Goal: Register for event/course

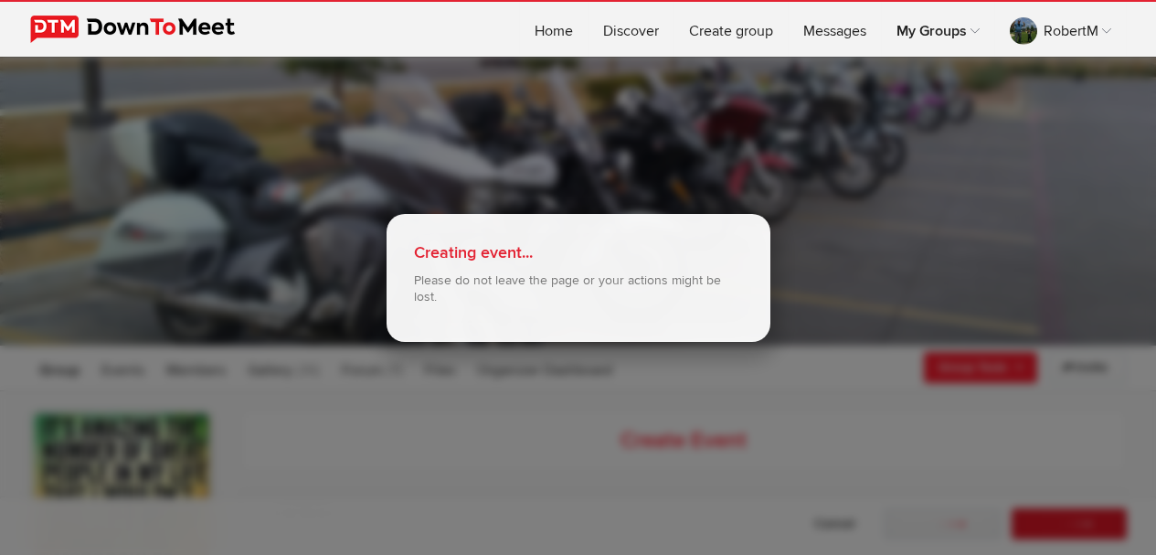
select select "9:00:00"
select select "[GEOGRAPHIC_DATA]"
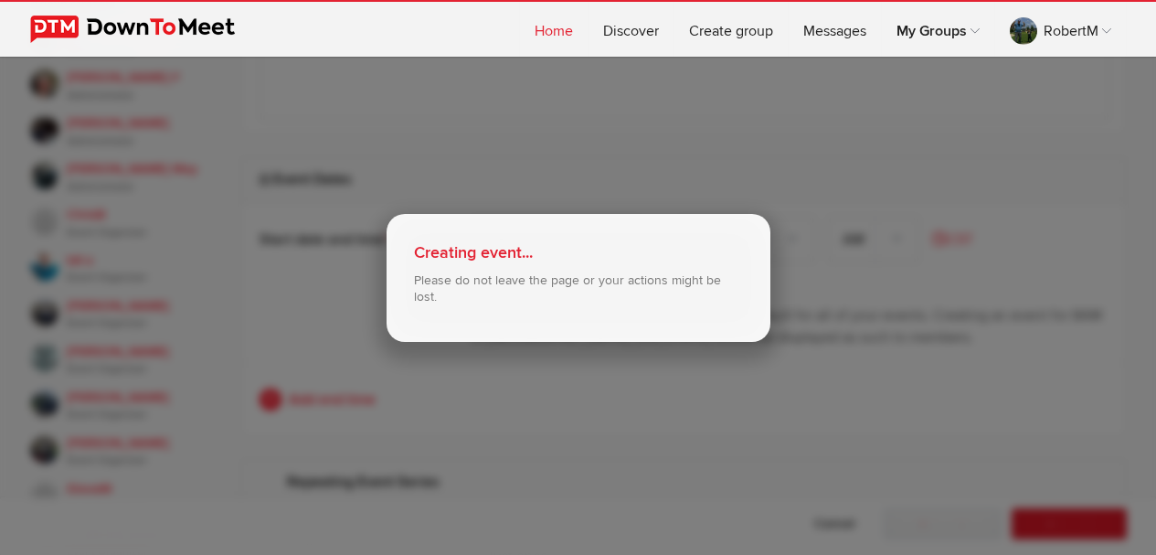
scroll to position [914, 0]
click at [549, 33] on link "Home" at bounding box center [554, 29] width 68 height 55
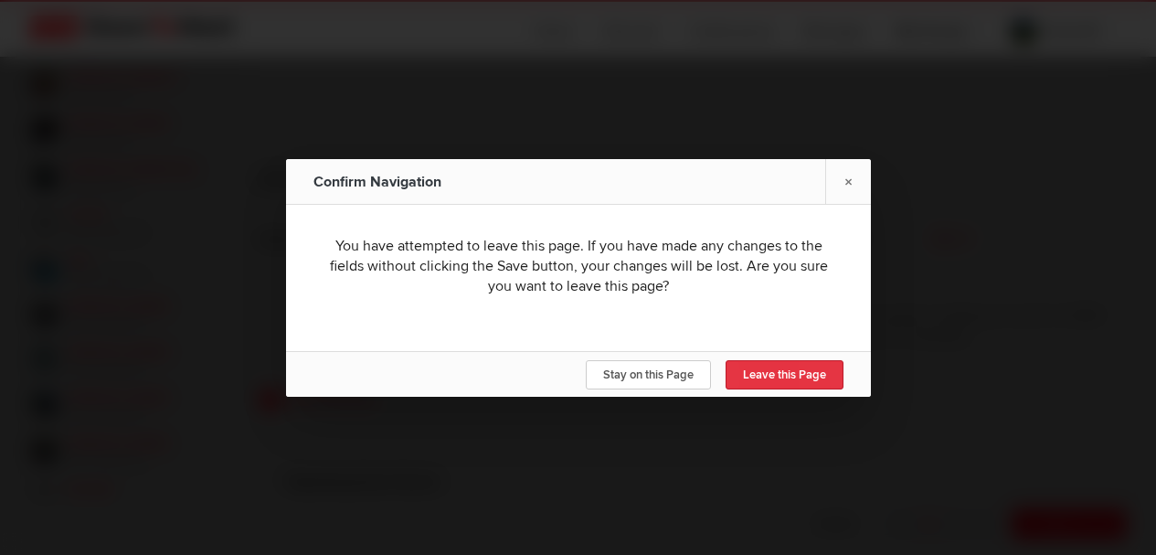
click at [799, 369] on span "Leave this Page" at bounding box center [784, 374] width 83 height 15
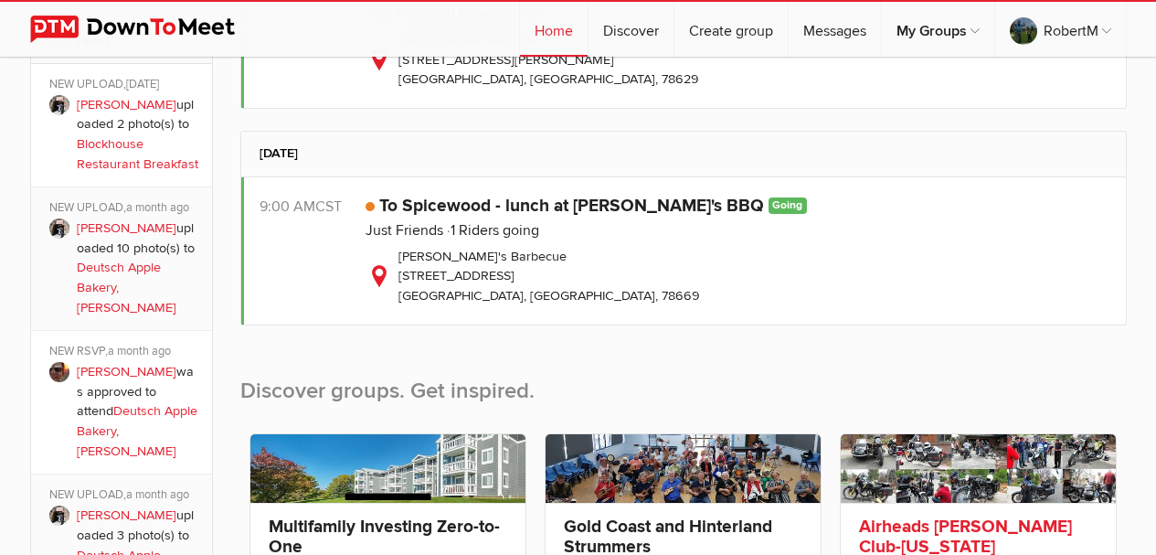
scroll to position [1097, 0]
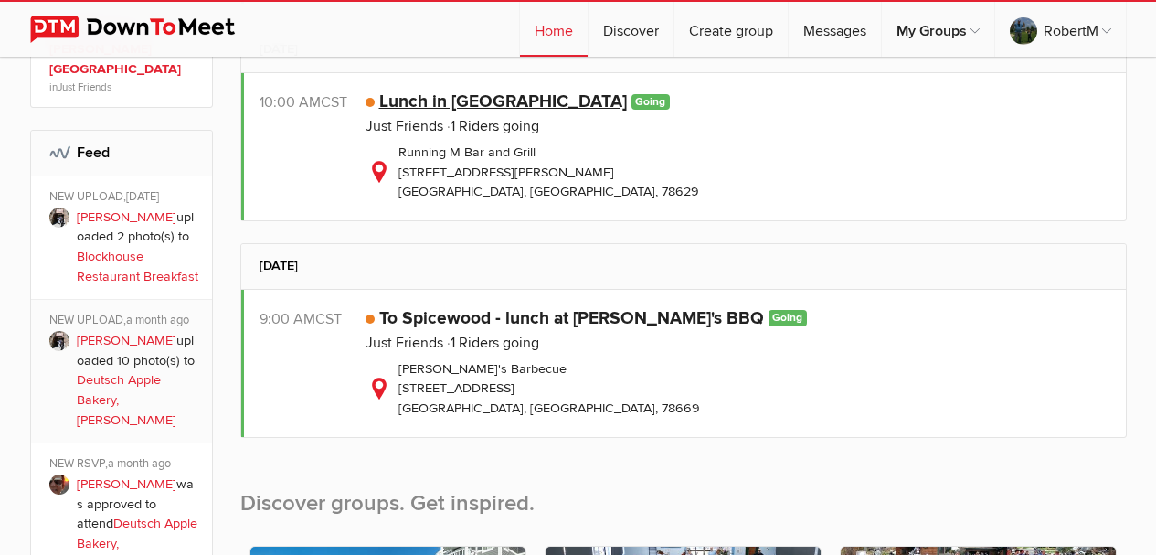
click at [419, 95] on link "Lunch in [GEOGRAPHIC_DATA]" at bounding box center [503, 101] width 248 height 22
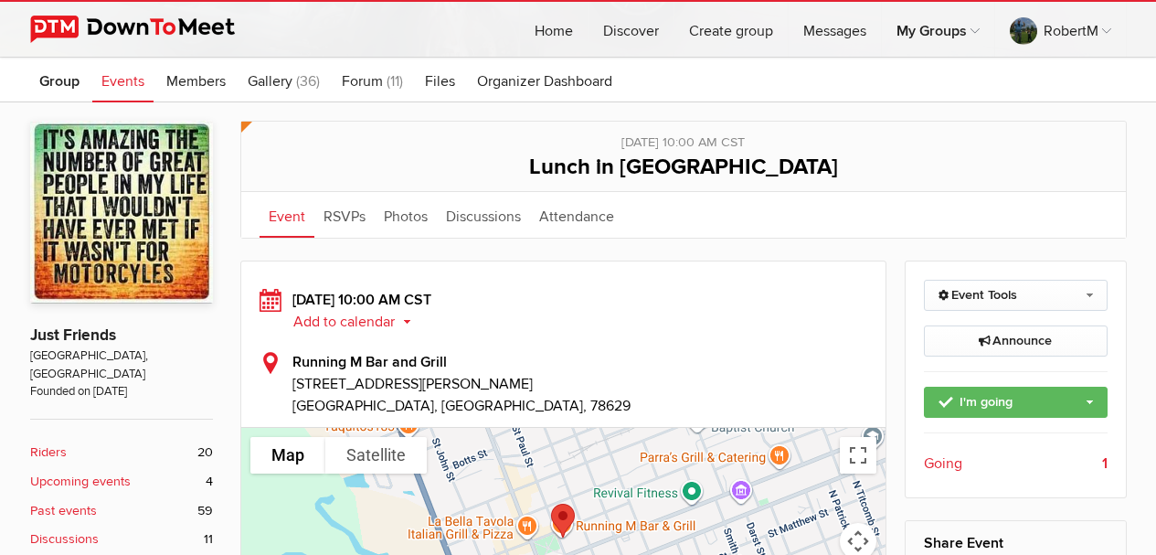
scroll to position [274, 0]
